Goal: Entertainment & Leisure: Consume media (video, audio)

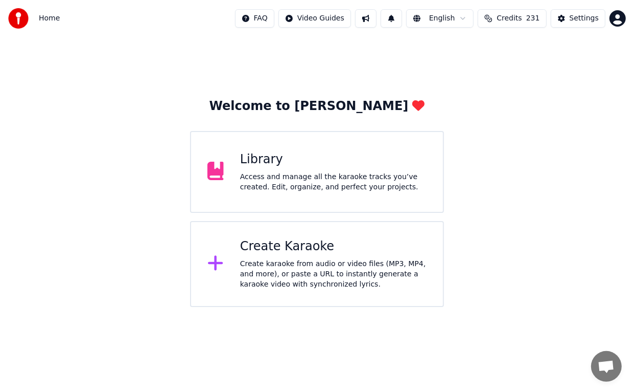
click at [281, 167] on div "Library" at bounding box center [333, 159] width 187 height 16
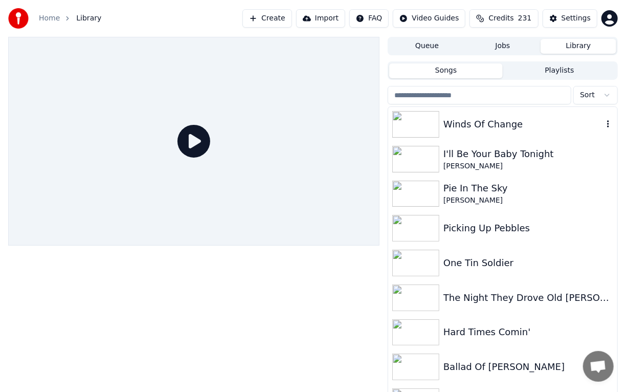
click at [422, 125] on img at bounding box center [415, 124] width 47 height 27
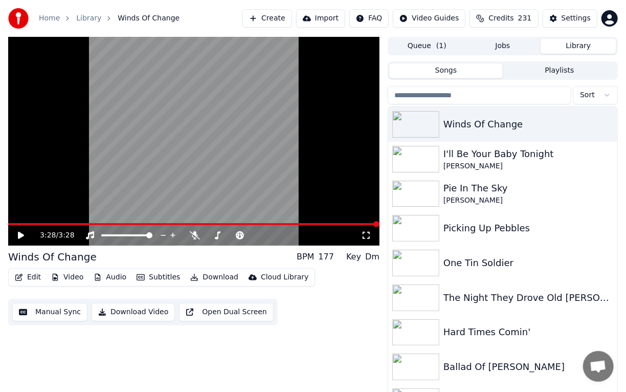
drag, startPoint x: 618, startPoint y: 123, endPoint x: 619, endPoint y: 143, distance: 20.5
click at [619, 143] on div "3:28 / 3:28 Winds Of Change BPM 177 Key Dm Edit Video Audio Subtitles Download …" at bounding box center [313, 219] width 626 height 364
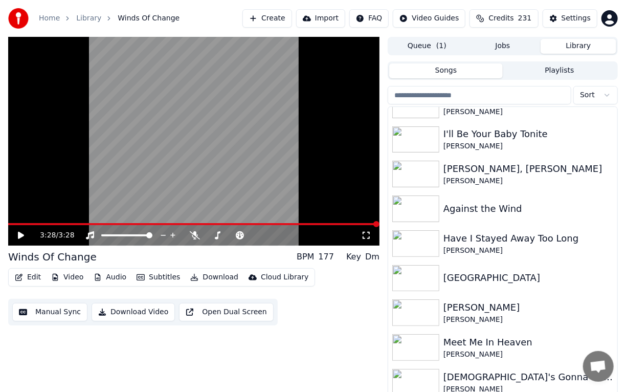
scroll to position [301, 0]
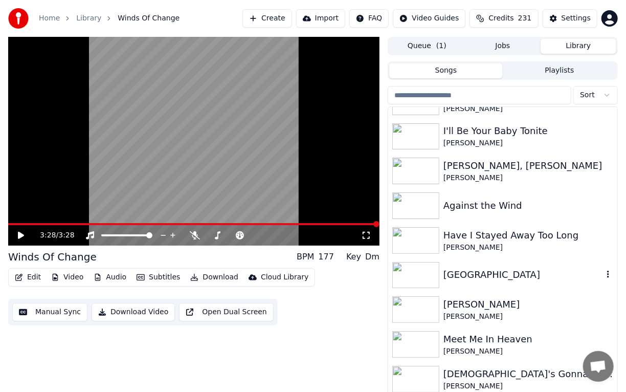
click at [421, 276] on img at bounding box center [415, 275] width 47 height 27
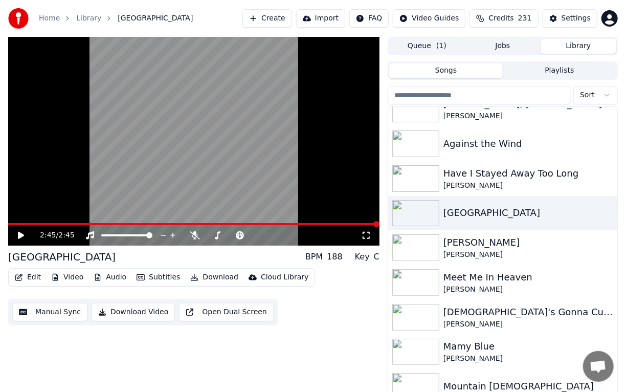
scroll to position [366, 0]
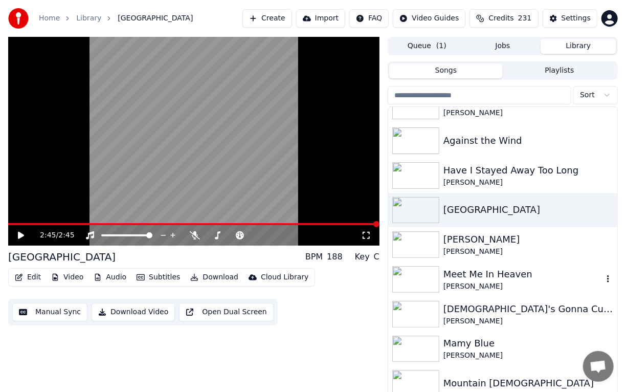
click at [434, 283] on img at bounding box center [415, 279] width 47 height 27
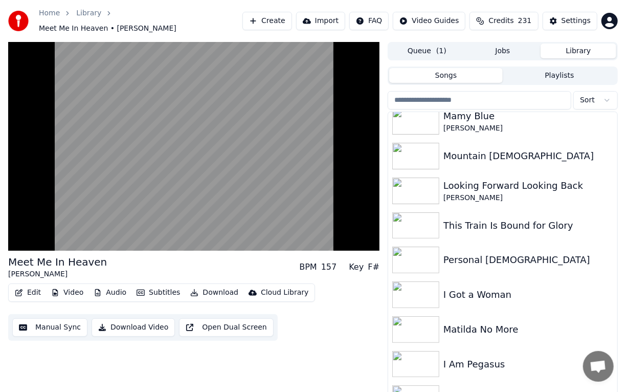
scroll to position [595, 0]
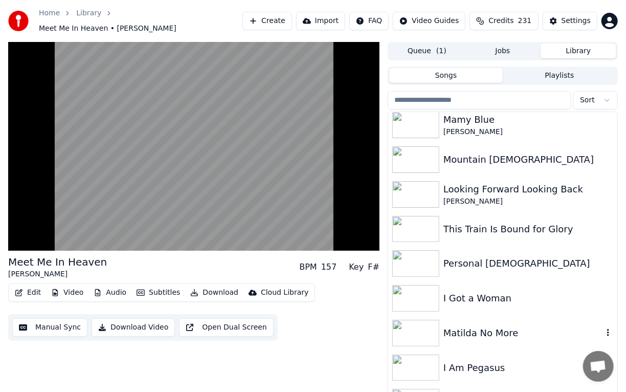
click at [447, 327] on div "Matilda No More" at bounding box center [523, 333] width 160 height 14
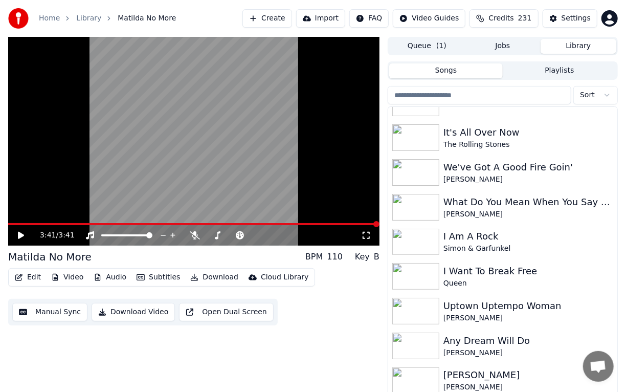
scroll to position [1174, 0]
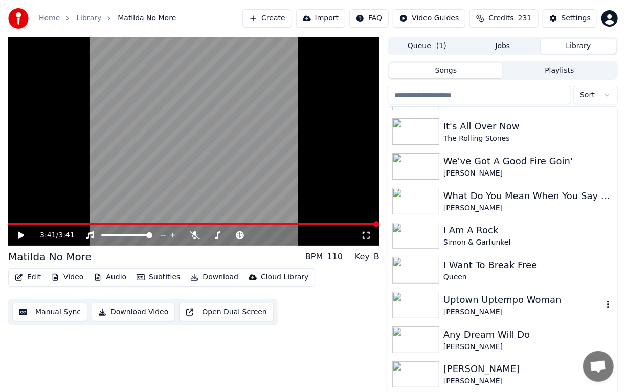
click at [407, 306] on img at bounding box center [415, 304] width 47 height 27
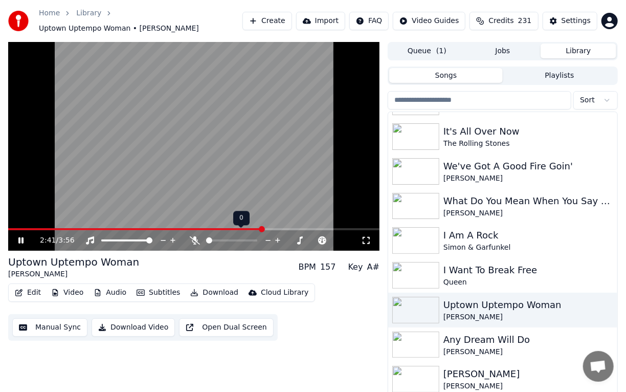
click at [211, 237] on span at bounding box center [209, 240] width 6 height 6
click at [225, 239] on span at bounding box center [231, 240] width 51 height 2
click at [218, 236] on icon at bounding box center [218, 240] width 6 height 8
click at [250, 237] on div at bounding box center [263, 240] width 82 height 10
click at [257, 239] on span at bounding box center [254, 240] width 51 height 2
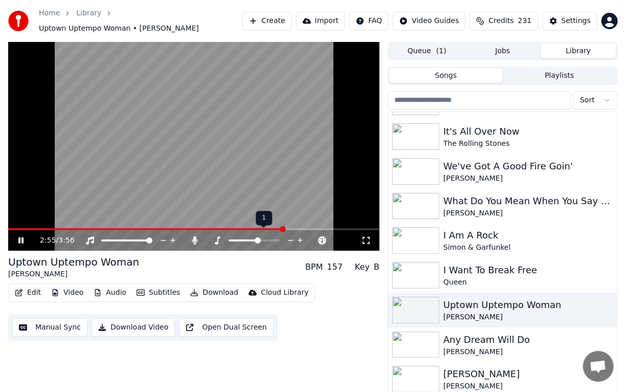
click at [256, 237] on span at bounding box center [258, 240] width 6 height 6
click at [254, 237] on span at bounding box center [254, 240] width 6 height 6
click at [193, 236] on icon at bounding box center [195, 240] width 10 height 8
click at [261, 239] on span at bounding box center [254, 240] width 51 height 2
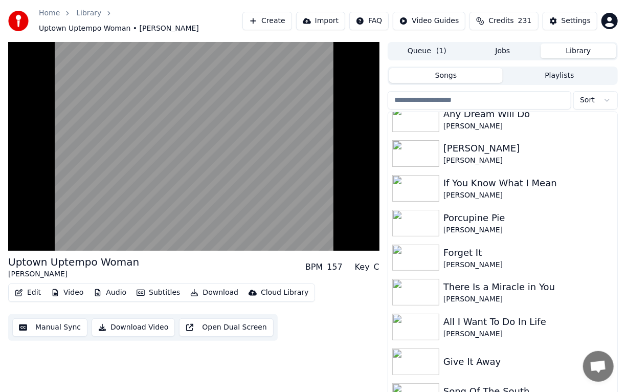
scroll to position [1391, 0]
